Goal: Information Seeking & Learning: Learn about a topic

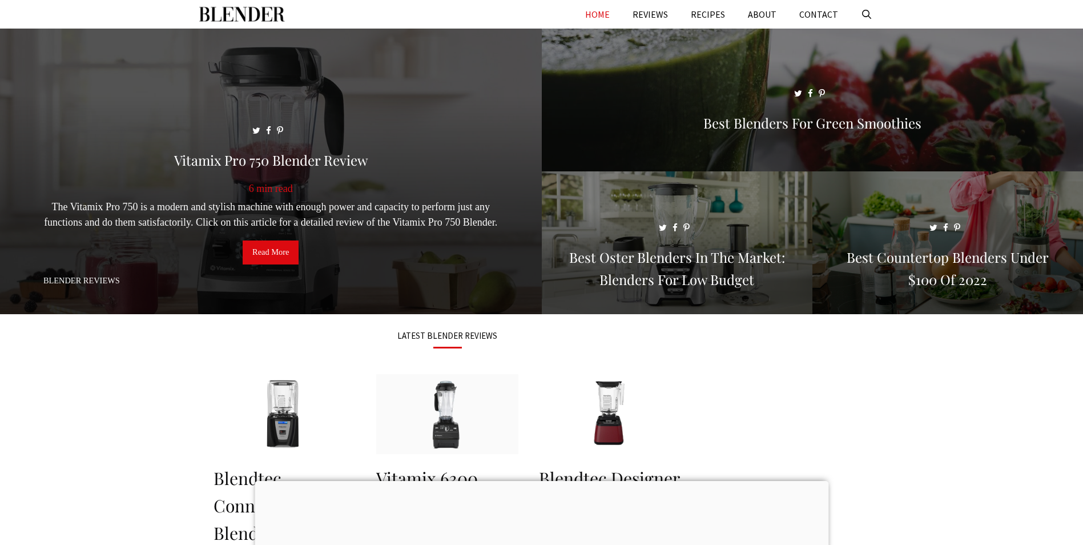
click at [65, 295] on span at bounding box center [271, 177] width 542 height 296
